Goal: Check status: Check status

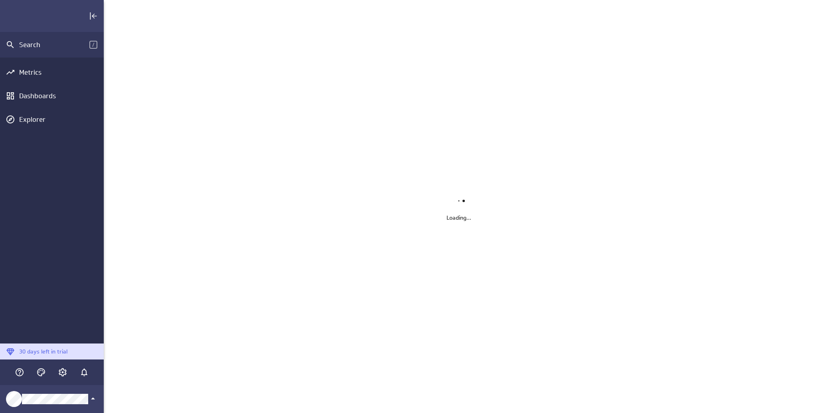
scroll to position [425, 723]
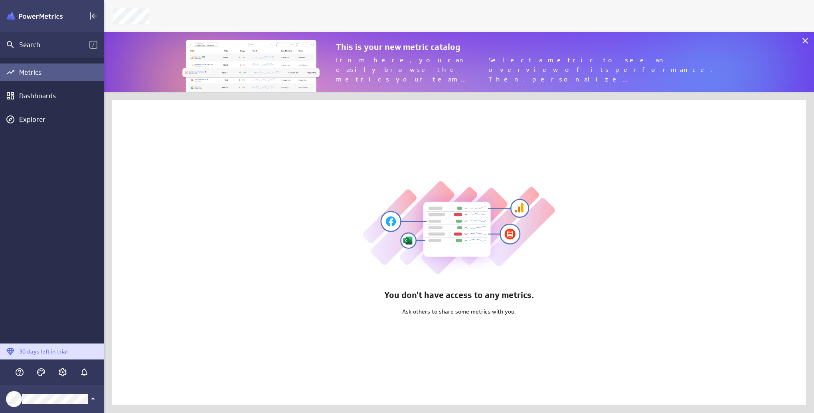
scroll to position [72, 723]
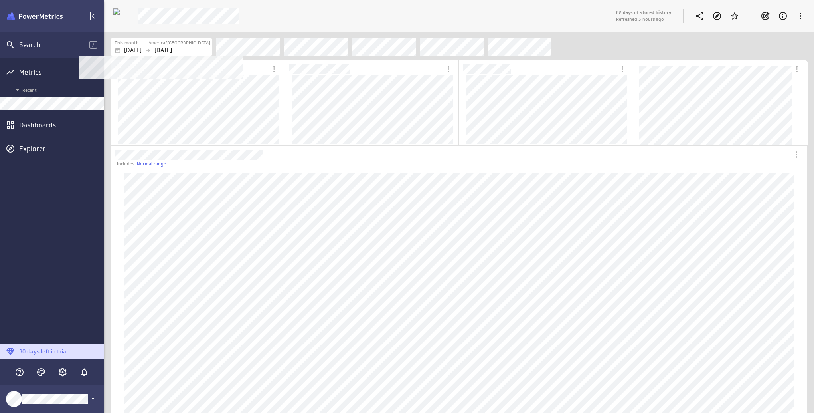
click at [133, 49] on p "[DATE]" at bounding box center [133, 50] width 18 height 8
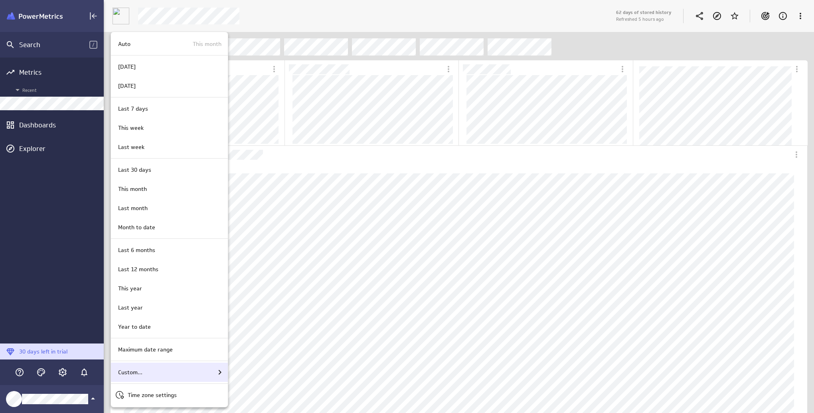
click at [161, 373] on div "Custom..." at bounding box center [170, 372] width 110 height 10
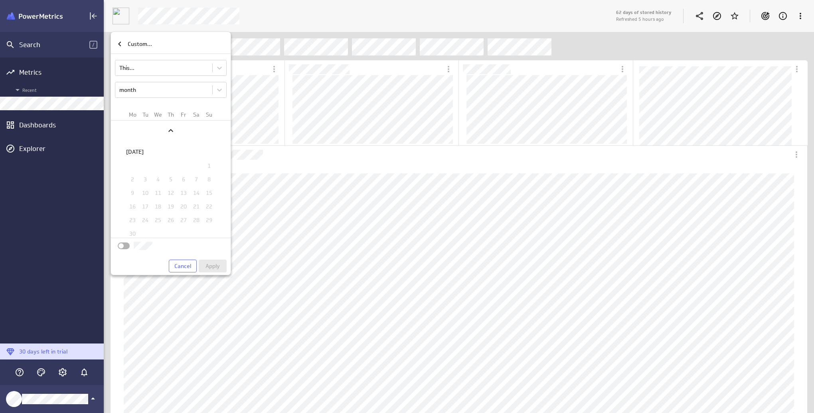
scroll to position [1044, 0]
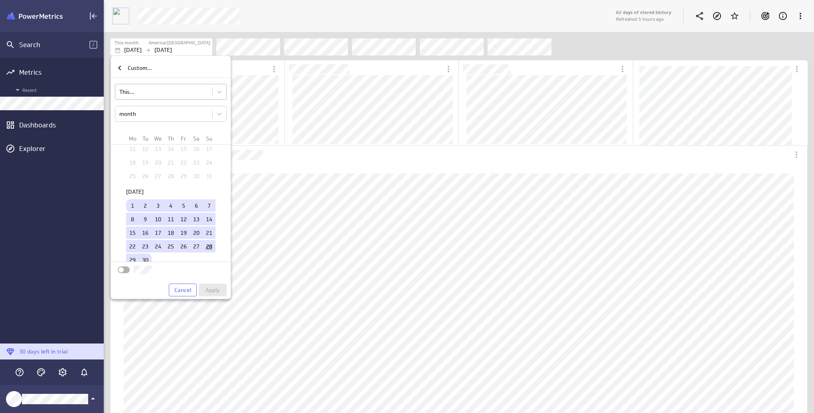
click at [154, 91] on body "Search / Metrics Recent Dashboards Explorer 30 days left in trial 62 days of st…" at bounding box center [407, 206] width 814 height 413
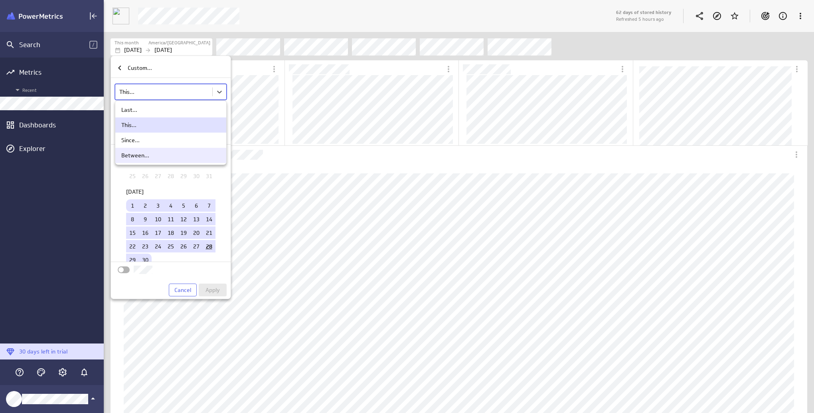
click at [144, 152] on div "Between..." at bounding box center [135, 155] width 28 height 7
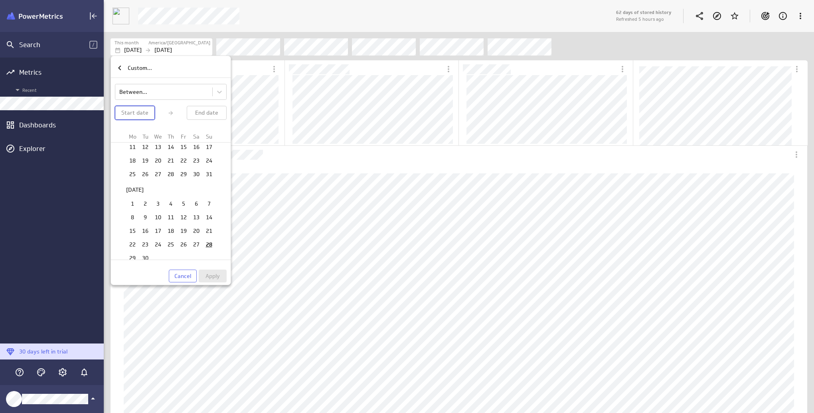
click at [137, 113] on p "Start date" at bounding box center [134, 113] width 27 height 8
click at [139, 176] on td "1" at bounding box center [145, 182] width 13 height 12
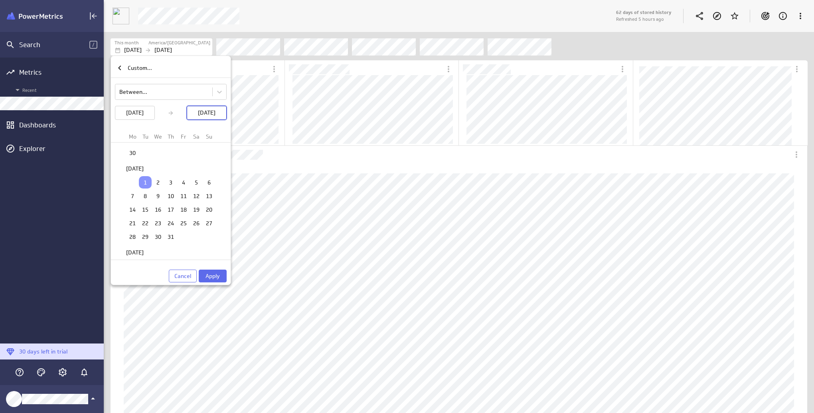
click at [199, 116] on p "[DATE]" at bounding box center [207, 113] width 18 height 8
click at [147, 251] on td "30" at bounding box center [145, 257] width 13 height 12
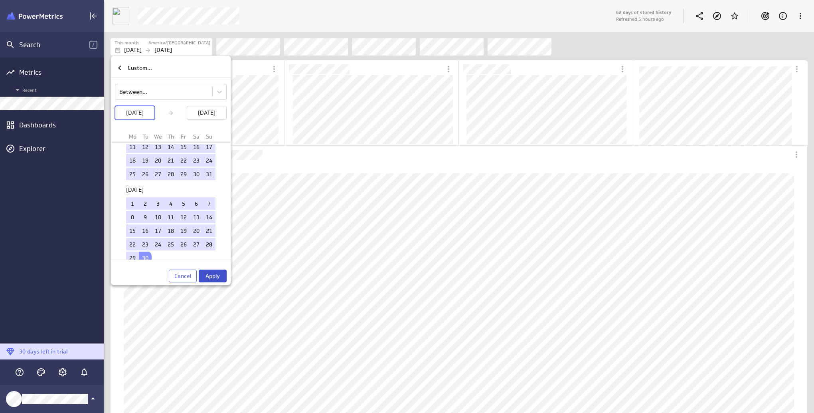
click at [214, 272] on span "Apply" at bounding box center [213, 275] width 14 height 7
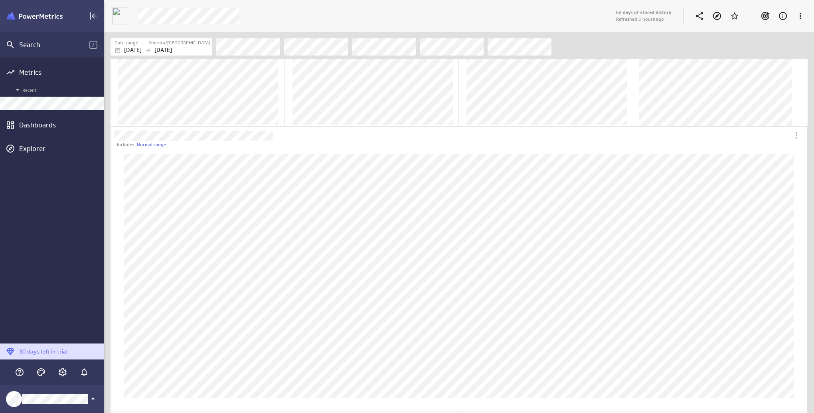
scroll to position [0, 0]
